Goal: Transaction & Acquisition: Purchase product/service

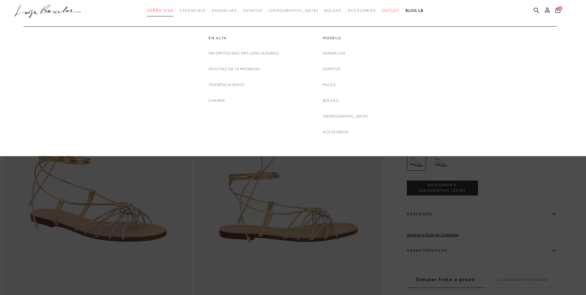
click at [174, 11] on span "Verão Viva" at bounding box center [160, 10] width 27 height 4
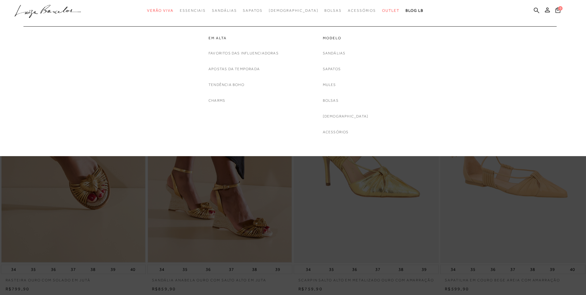
click at [174, 11] on span "Verão Viva" at bounding box center [160, 10] width 27 height 4
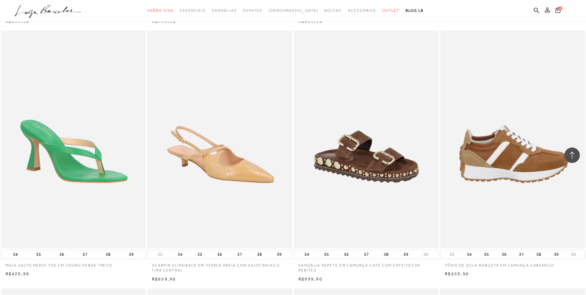
scroll to position [12024, 0]
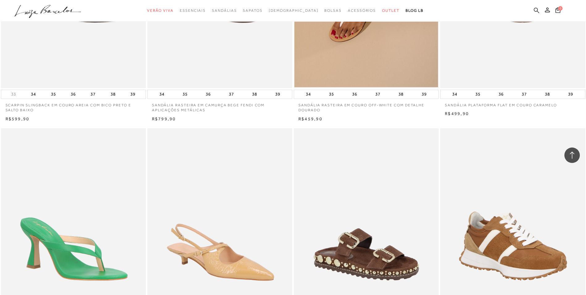
click at [534, 10] on icon at bounding box center [537, 10] width 6 height 6
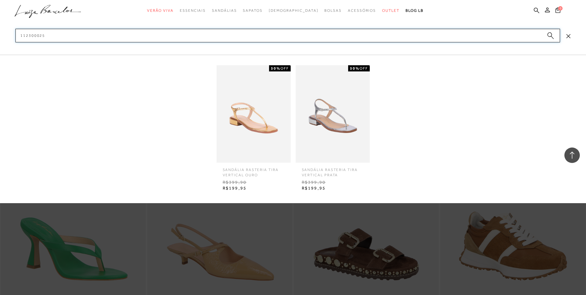
type input "112300025"
click at [272, 106] on img at bounding box center [254, 113] width 74 height 97
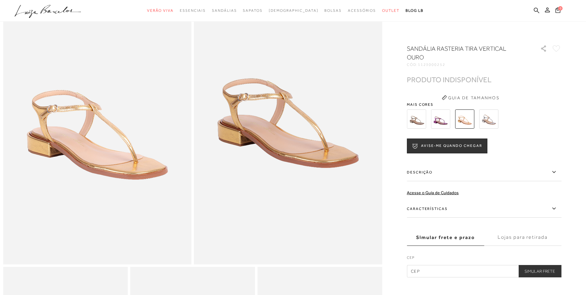
scroll to position [62, 0]
click at [536, 13] on icon at bounding box center [537, 10] width 6 height 6
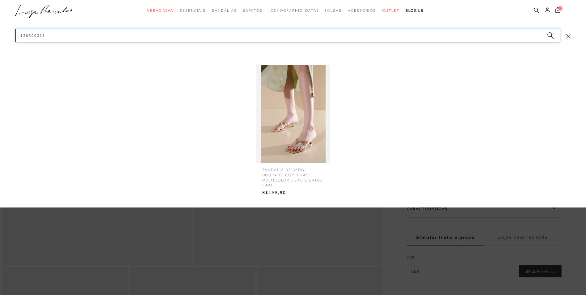
type input "138500322"
click at [285, 137] on img at bounding box center [293, 113] width 74 height 97
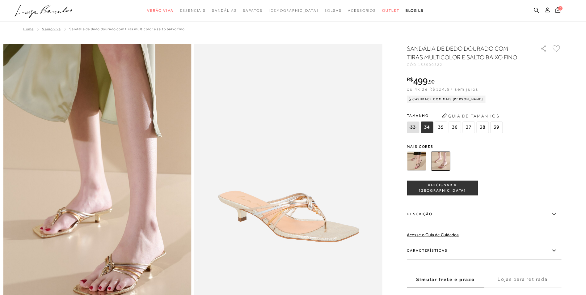
click at [422, 65] on span "138500322" at bounding box center [430, 64] width 25 height 4
drag, startPoint x: 422, startPoint y: 65, endPoint x: 449, endPoint y: 67, distance: 27.6
click at [449, 67] on div "SANDÁLIA DE DEDO DOURADO COM TIRAS MULTICOLOR E SALTO BAIXO FINO CÓD: 138500322…" at bounding box center [484, 181] width 155 height 275
copy div "138500322 × É necessário selecionar um tamanho para adicionar o produto como fa…"
click at [538, 11] on icon at bounding box center [537, 10] width 6 height 6
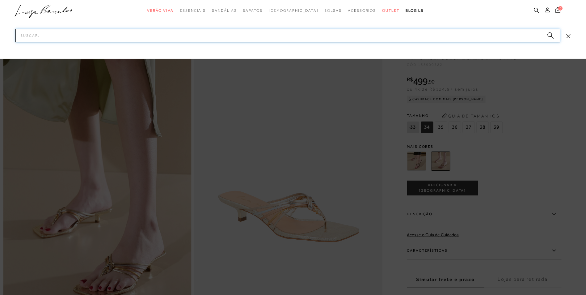
click at [376, 33] on input "Pesquisar" at bounding box center [287, 36] width 545 height 14
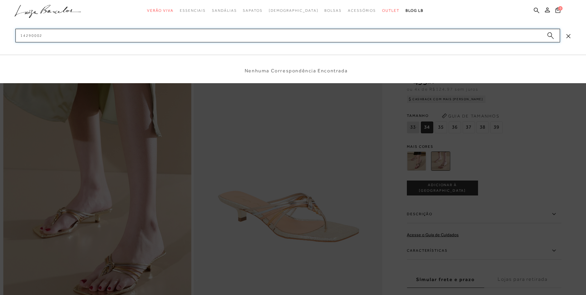
type input "14290002"
